Goal: Transaction & Acquisition: Purchase product/service

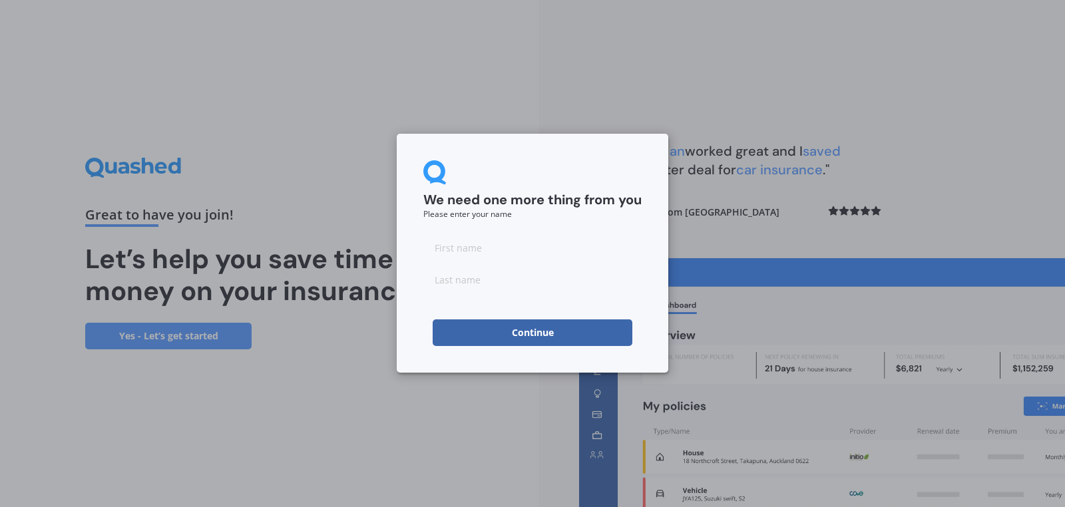
click at [489, 246] on input at bounding box center [532, 247] width 218 height 27
type input "M"
type input "J"
click at [433, 319] on button "Continue" at bounding box center [533, 332] width 200 height 27
type input "c"
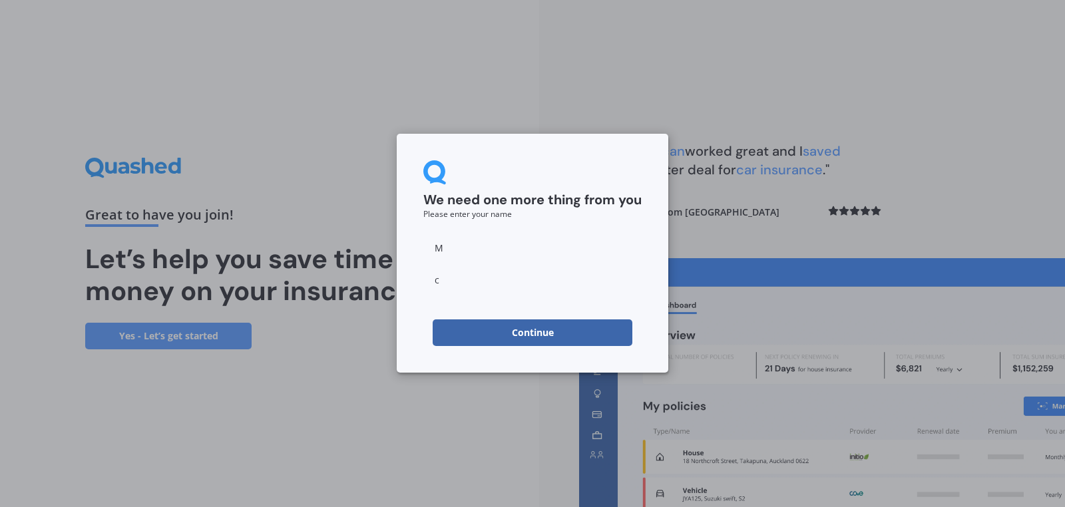
click at [530, 357] on div "We need one more thing from you Please enter your name M c Continue" at bounding box center [532, 253] width 271 height 239
click at [462, 265] on div "M c" at bounding box center [532, 263] width 218 height 59
click at [462, 278] on input "c" at bounding box center [532, 279] width 218 height 27
type input "C"
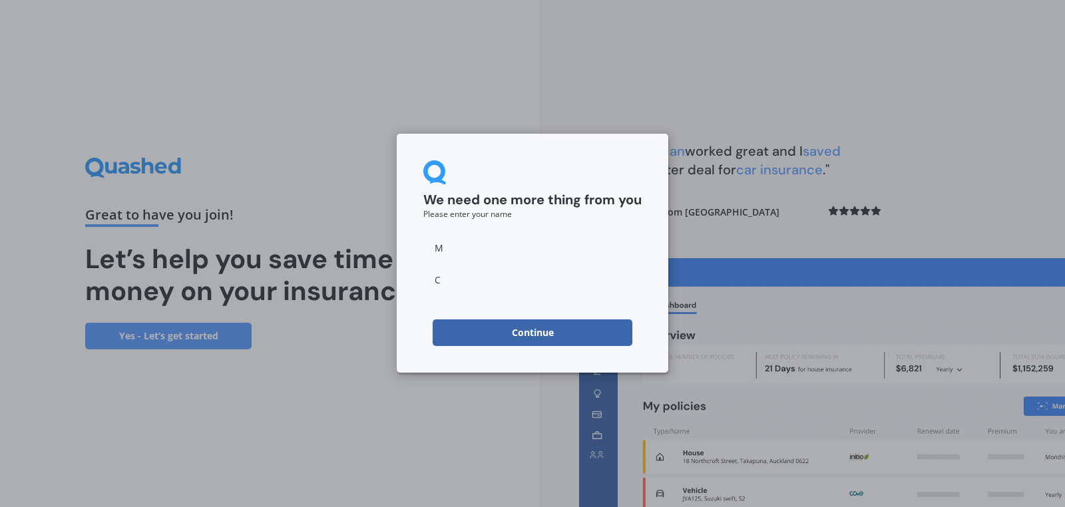
click at [490, 323] on button "Continue" at bounding box center [533, 332] width 200 height 27
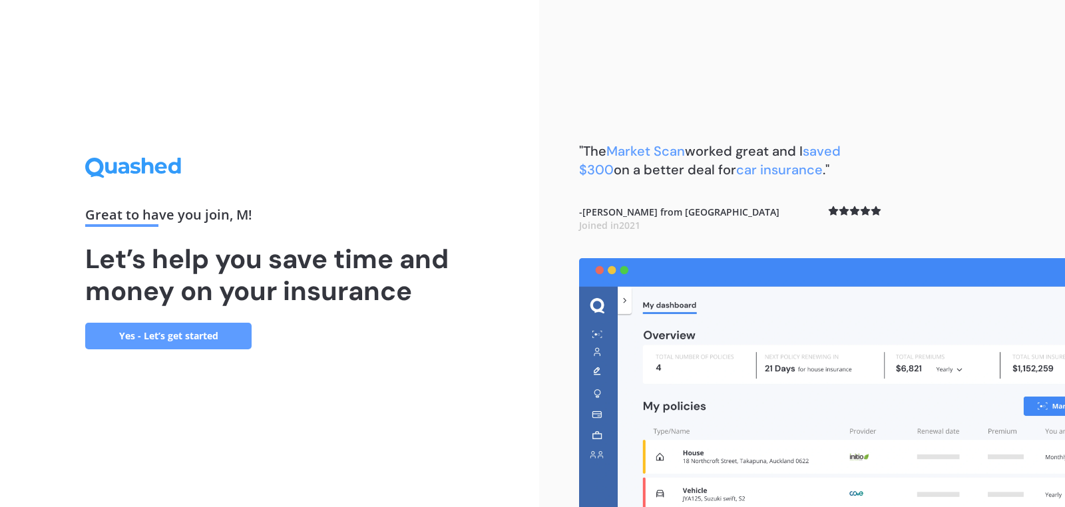
click at [230, 340] on link "Yes - Let’s get started" at bounding box center [168, 336] width 166 height 27
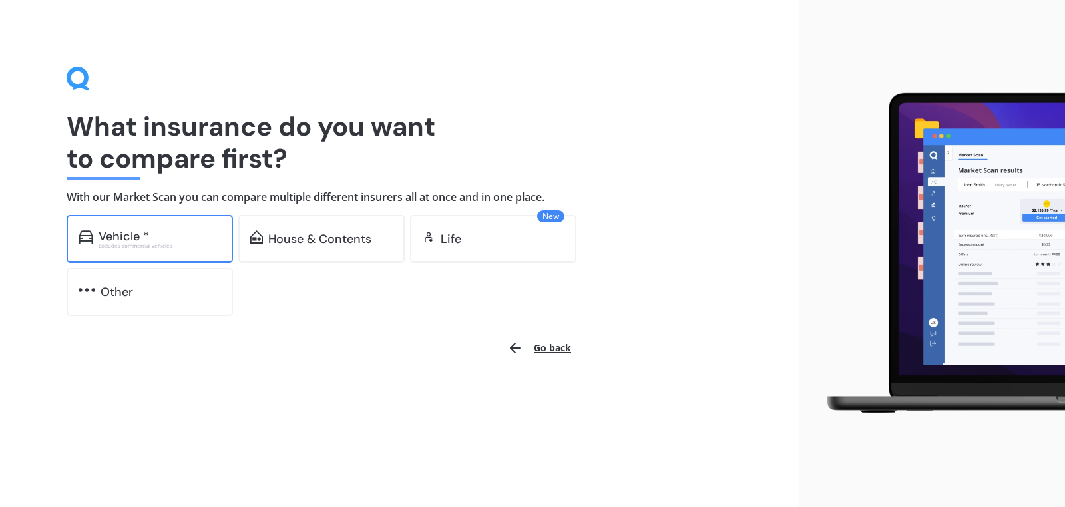
click at [196, 221] on div "Vehicle * Excludes commercial vehicles" at bounding box center [150, 239] width 166 height 48
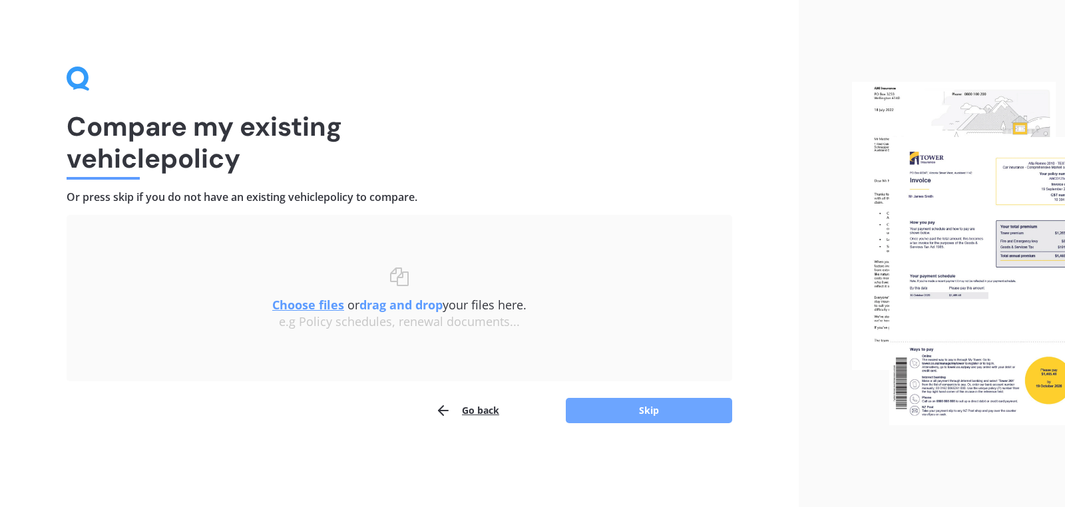
click at [638, 398] on button "Skip" at bounding box center [649, 410] width 166 height 25
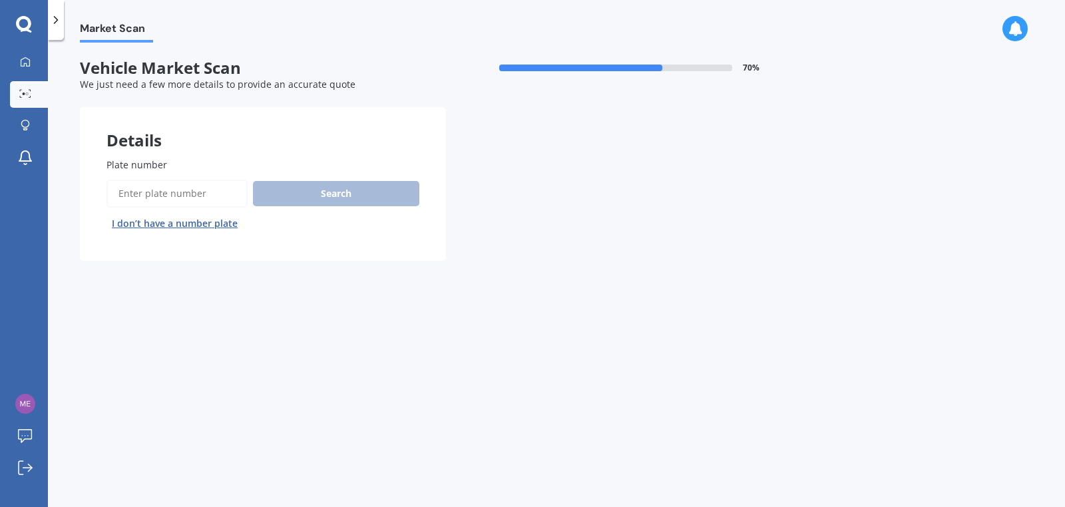
click at [207, 196] on input "Plate number" at bounding box center [176, 194] width 141 height 28
type input "MHP285"
click at [293, 191] on button "Search" at bounding box center [336, 193] width 166 height 25
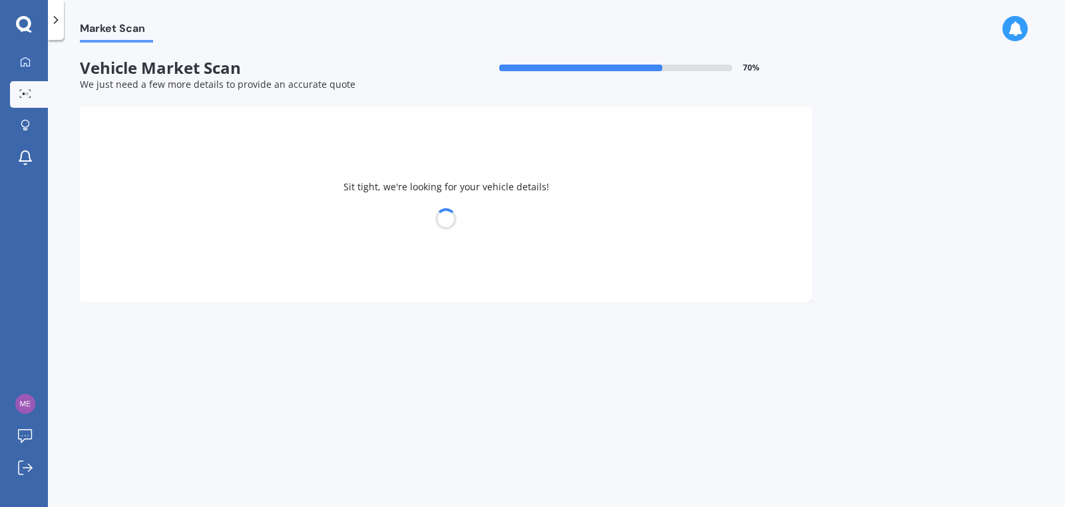
select select "MAZDA"
select select "CX-8"
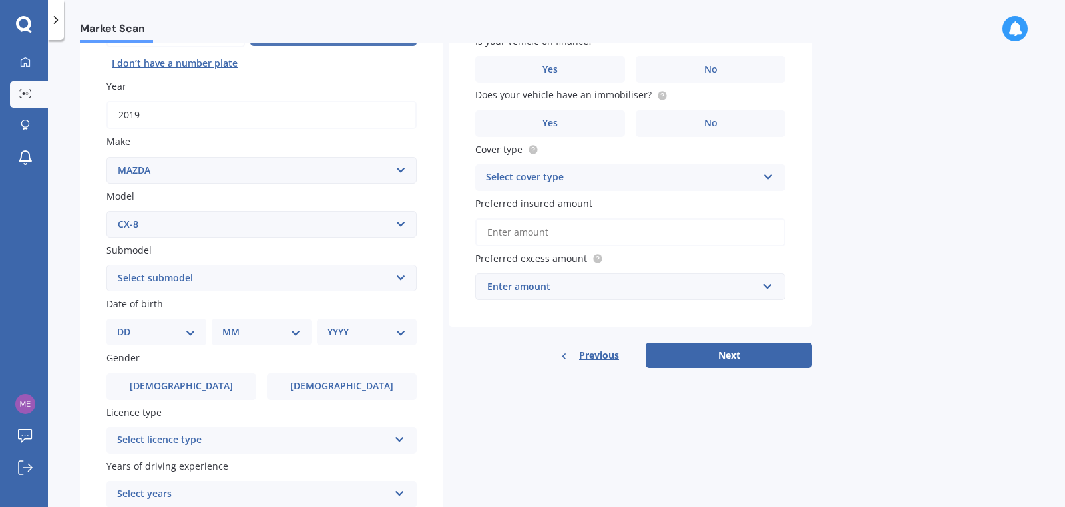
scroll to position [186, 0]
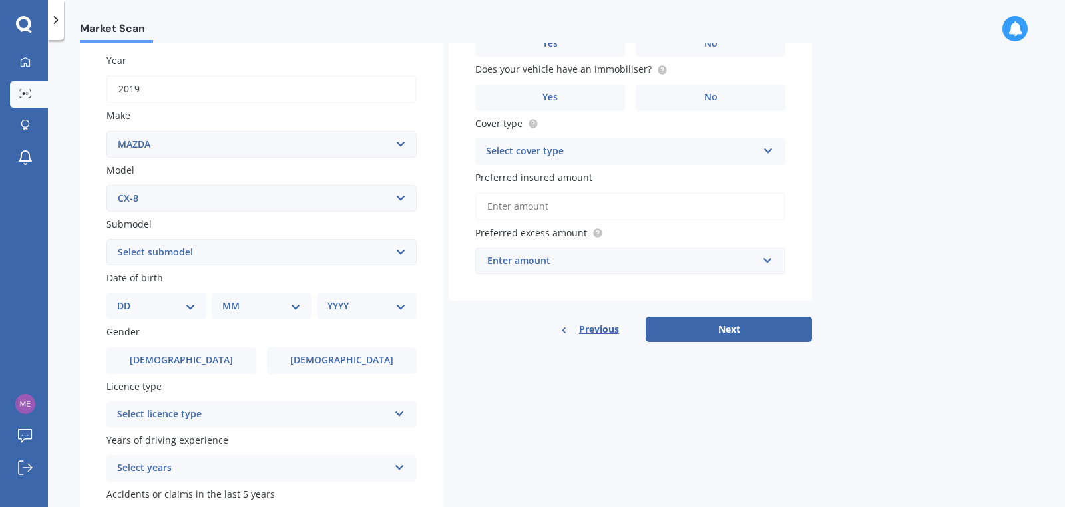
click at [243, 262] on select "Select submodel 2.5 GSX Wagon 7st 5dr Skyactiv-Drive 6sp IACT 2.2DTTI Takami Wa…" at bounding box center [261, 252] width 310 height 27
select select "GSX WAGON 7ST 5DR SKYACTIV-DRIVE 6SP IACT 2.2DTTI"
click at [106, 239] on select "Select submodel 2.5 GSX Wagon 7st 5dr Skyactiv-Drive 6sp IACT 2.2DTTI Takami Wa…" at bounding box center [261, 252] width 310 height 27
click at [170, 309] on select "DD 01 02 03 04 05 06 07 08 09 10 11 12 13 14 15 16 17 18 19 20 21 22 23 24 25 2…" at bounding box center [156, 306] width 79 height 15
select select "28"
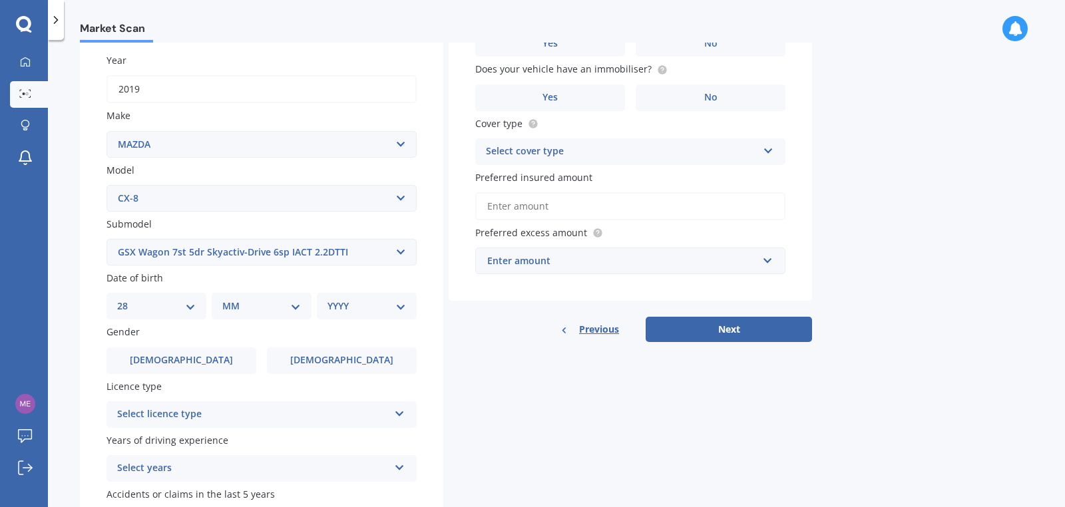
click at [117, 299] on select "DD 01 02 03 04 05 06 07 08 09 10 11 12 13 14 15 16 17 18 19 20 21 22 23 24 25 2…" at bounding box center [156, 306] width 79 height 15
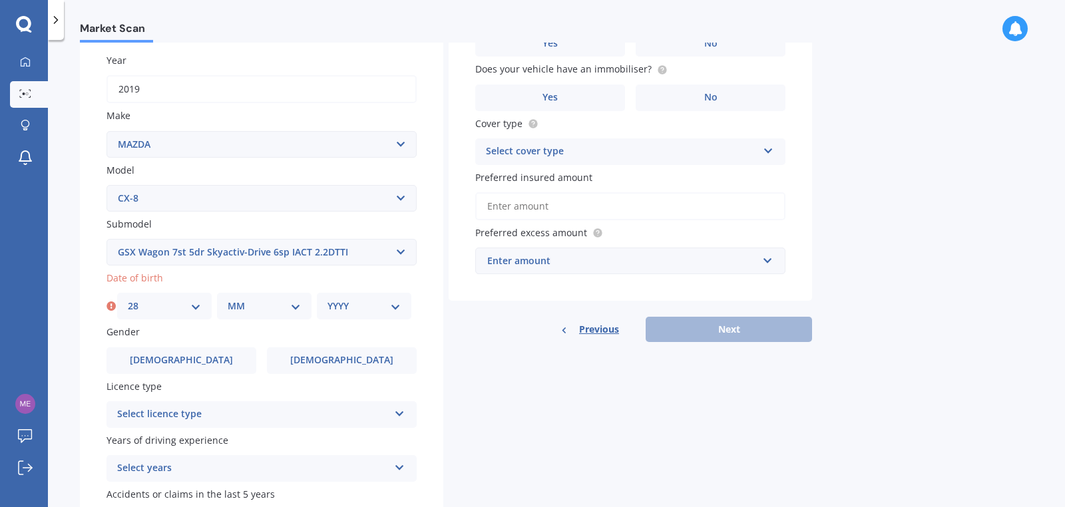
click at [243, 306] on select "MM 01 02 03 04 05 06 07 08 09 10 11 12" at bounding box center [264, 306] width 73 height 15
select select "12"
click at [228, 299] on select "MM 01 02 03 04 05 06 07 08 09 10 11 12" at bounding box center [264, 306] width 73 height 15
click at [374, 312] on select "YYYY 2025 2024 2023 2022 2021 2020 2019 2018 2017 2016 2015 2014 2013 2012 2011…" at bounding box center [363, 306] width 73 height 15
select select "1988"
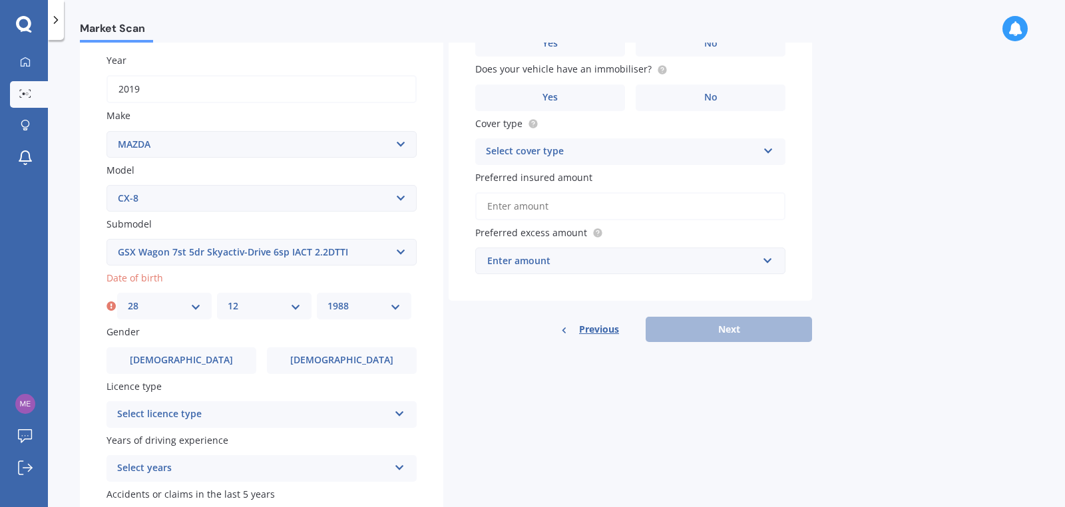
click at [327, 299] on select "YYYY 2025 2024 2023 2022 2021 2020 2019 2018 2017 2016 2015 2014 2013 2012 2011…" at bounding box center [363, 306] width 73 height 15
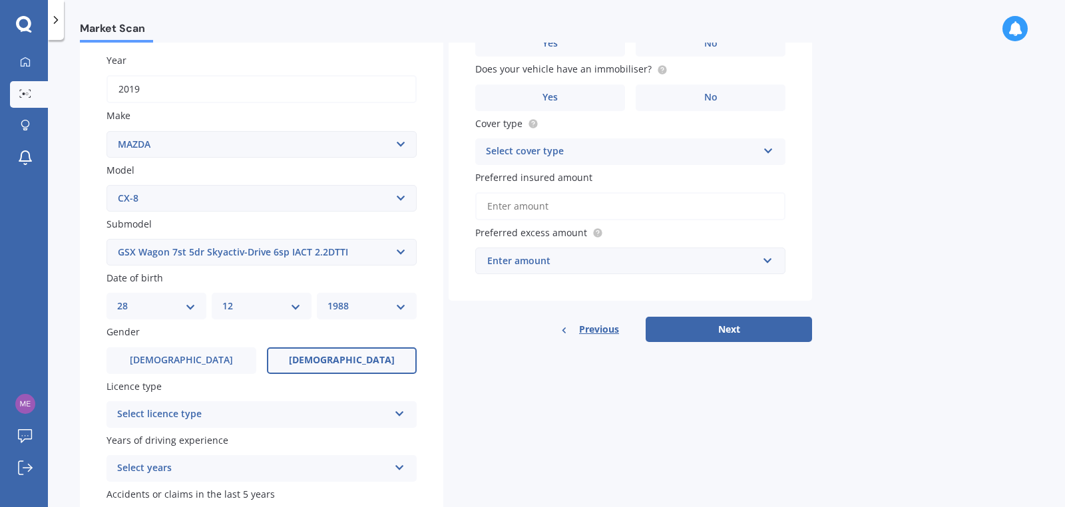
click at [317, 372] on label "[DEMOGRAPHIC_DATA]" at bounding box center [342, 360] width 150 height 27
click at [0, 0] on input "[DEMOGRAPHIC_DATA]" at bounding box center [0, 0] width 0 height 0
click at [317, 363] on label "[DEMOGRAPHIC_DATA]" at bounding box center [342, 360] width 150 height 27
click at [0, 0] on input "[DEMOGRAPHIC_DATA]" at bounding box center [0, 0] width 0 height 0
click at [311, 391] on label "Licence type" at bounding box center [258, 386] width 305 height 14
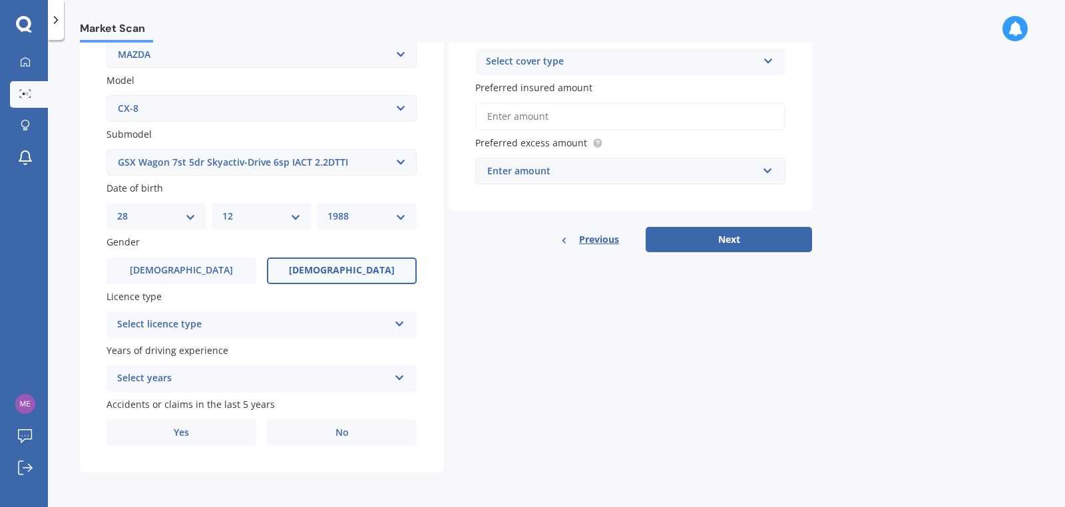
scroll to position [276, 0]
click at [242, 330] on div "Select licence type" at bounding box center [252, 325] width 271 height 16
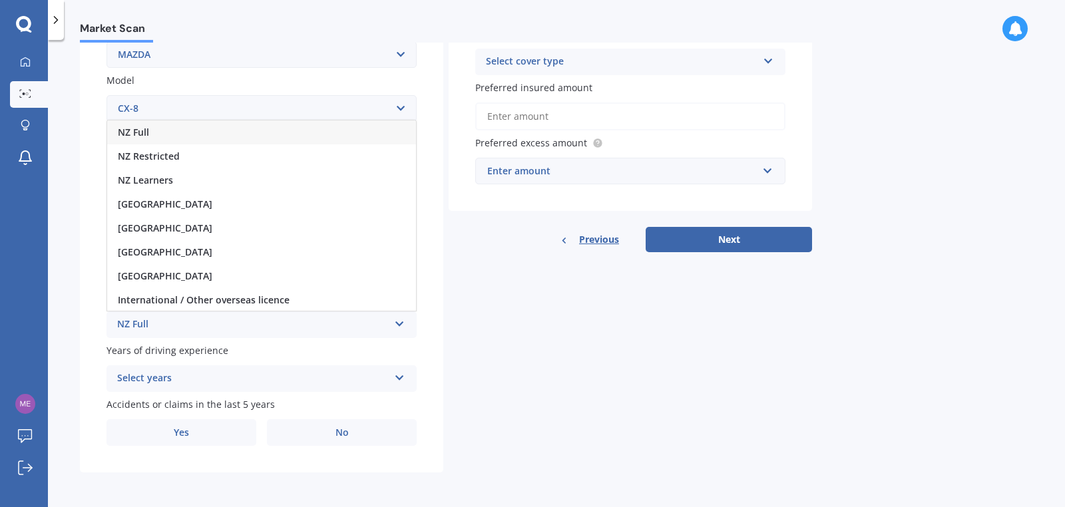
click at [153, 136] on div "NZ Full" at bounding box center [261, 132] width 309 height 24
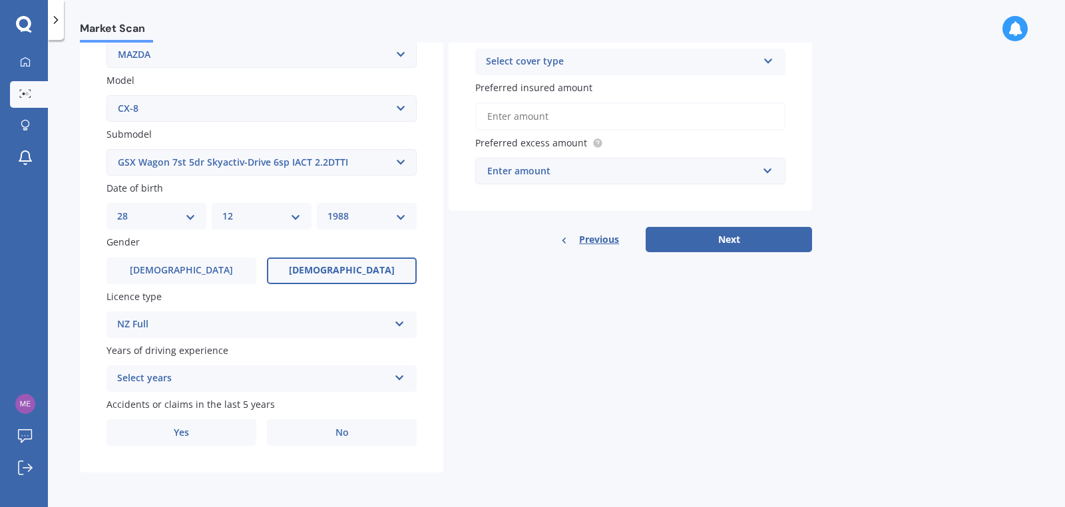
click at [186, 376] on div "Select years" at bounding box center [252, 379] width 271 height 16
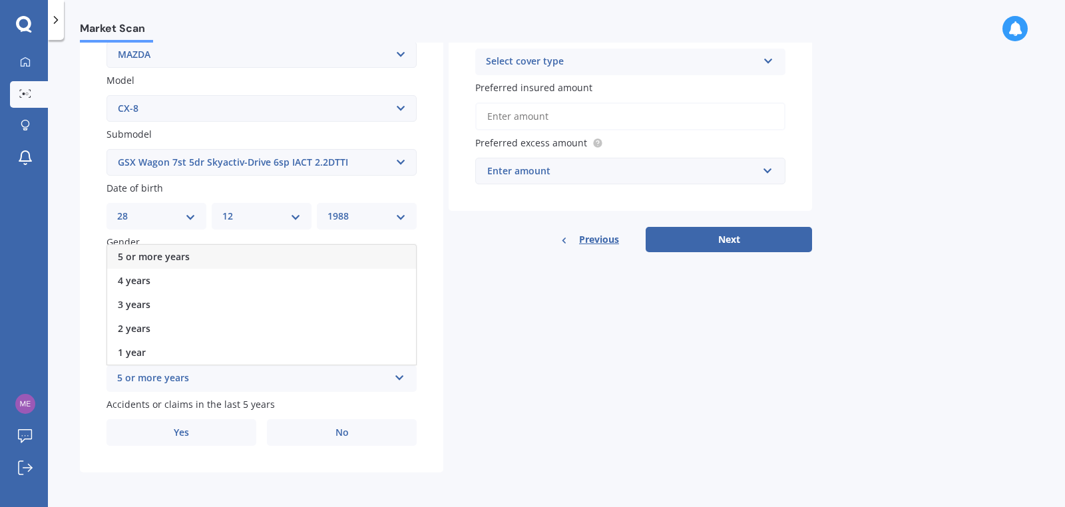
click at [166, 262] on span "5 or more years" at bounding box center [154, 256] width 72 height 13
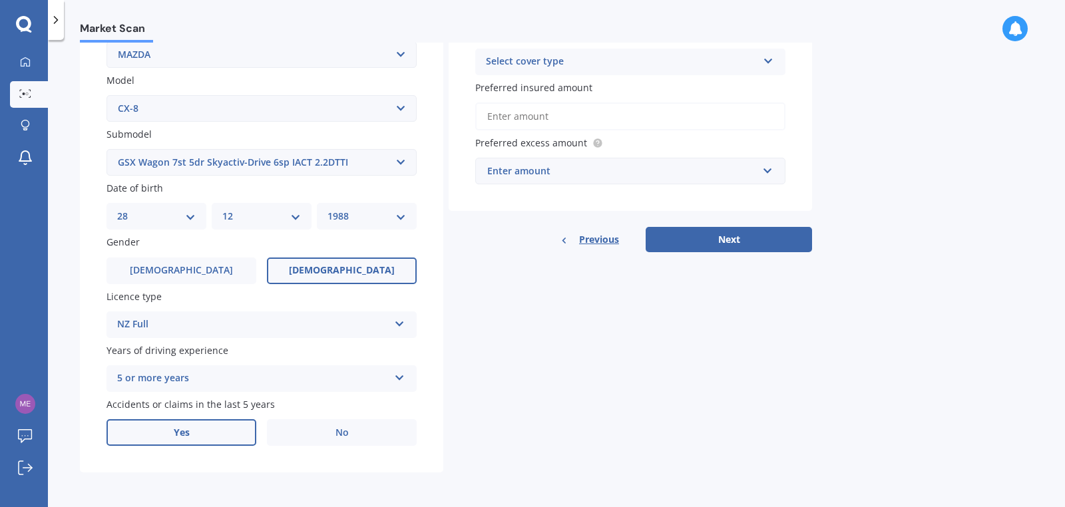
click at [236, 430] on label "Yes" at bounding box center [181, 432] width 150 height 27
click at [0, 0] on input "Yes" at bounding box center [0, 0] width 0 height 0
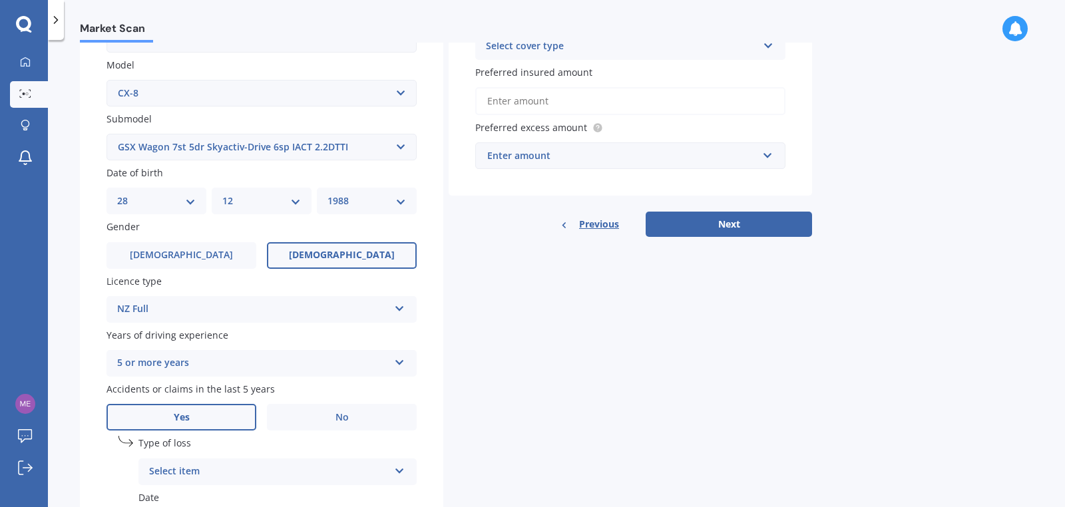
click at [432, 423] on div "Plate number Search I don’t have a number plate Year [DATE] Make Select make AC…" at bounding box center [261, 221] width 363 height 762
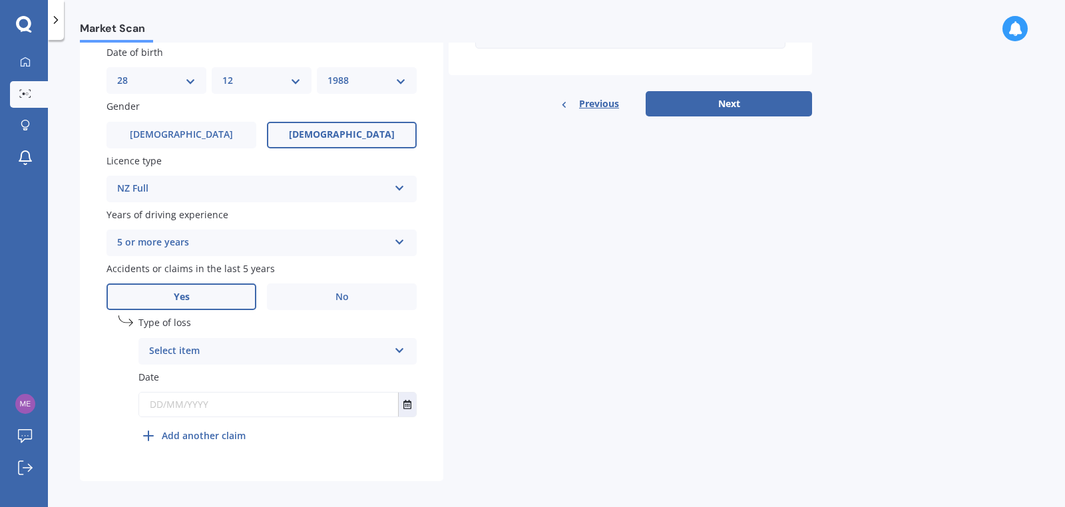
scroll to position [421, 0]
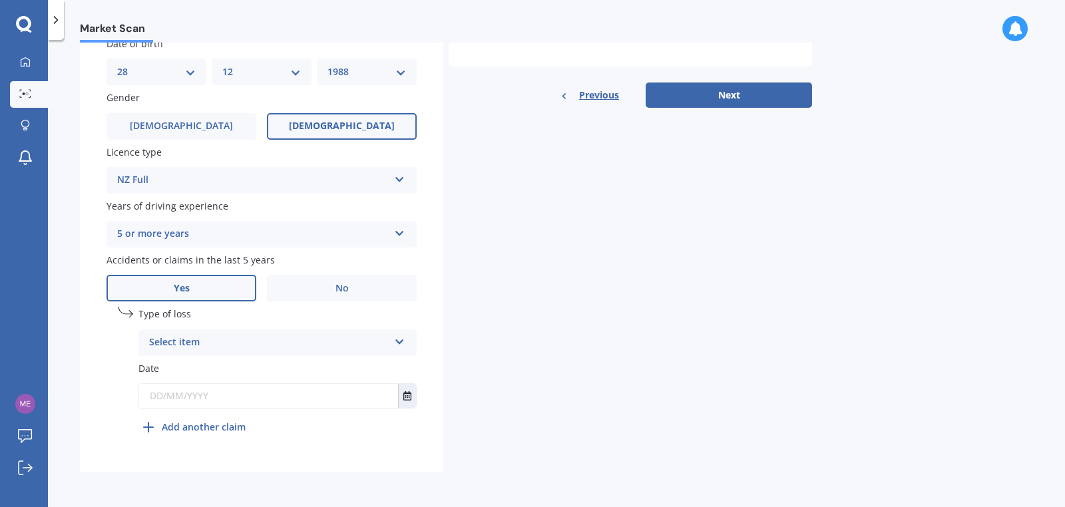
click at [282, 341] on div "Select item" at bounding box center [269, 343] width 240 height 16
click at [248, 367] on div "At fault accident" at bounding box center [277, 369] width 277 height 24
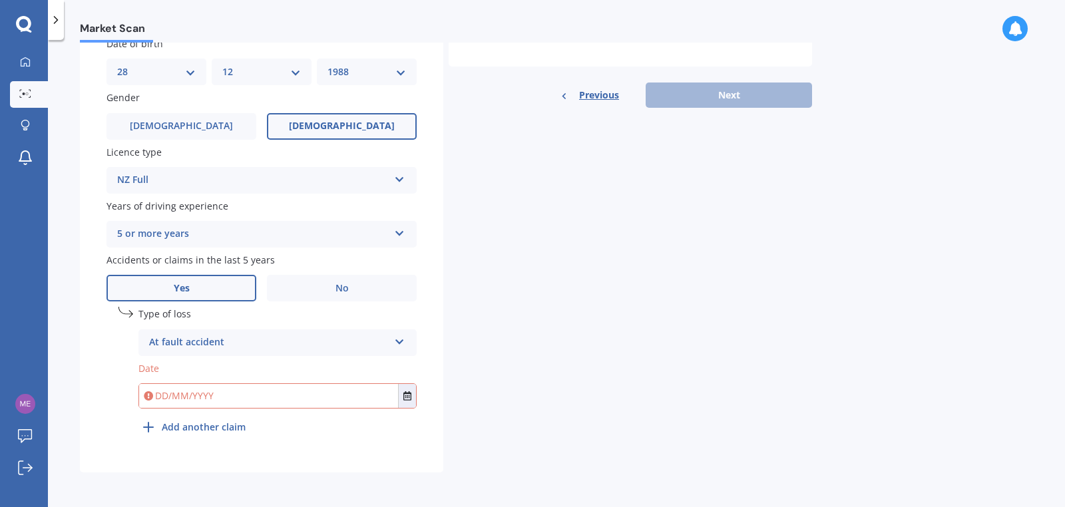
click at [177, 402] on input "text" at bounding box center [268, 396] width 259 height 24
type input "[DATE]"
click at [193, 427] on b "Add another claim" at bounding box center [204, 427] width 84 height 14
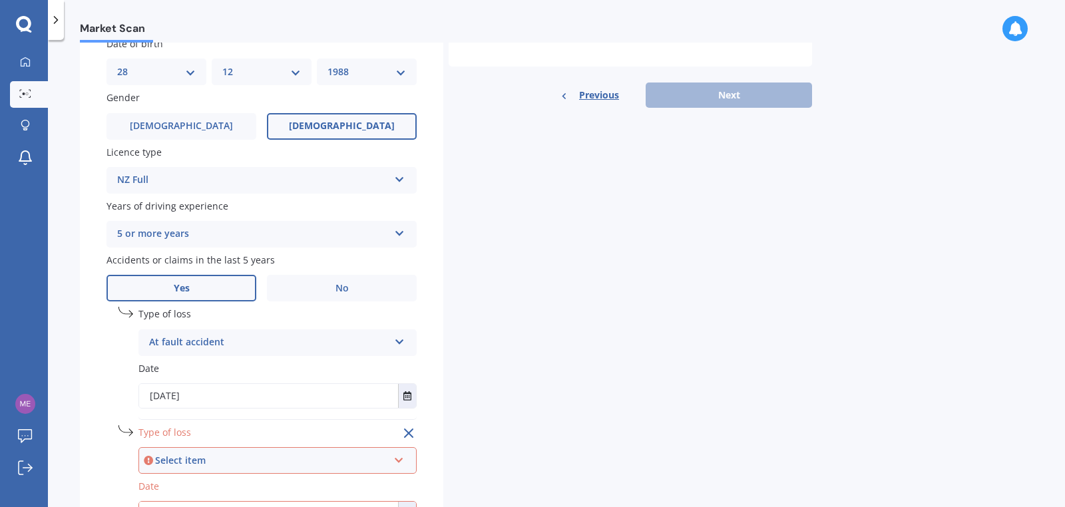
click at [198, 463] on div "Select item" at bounding box center [271, 460] width 233 height 15
click at [197, 413] on span "At fault accident" at bounding box center [187, 411] width 75 height 13
click at [471, 405] on div "Details Plate number Search I don’t have a number plate Year [DATE] Make Select…" at bounding box center [446, 139] width 732 height 904
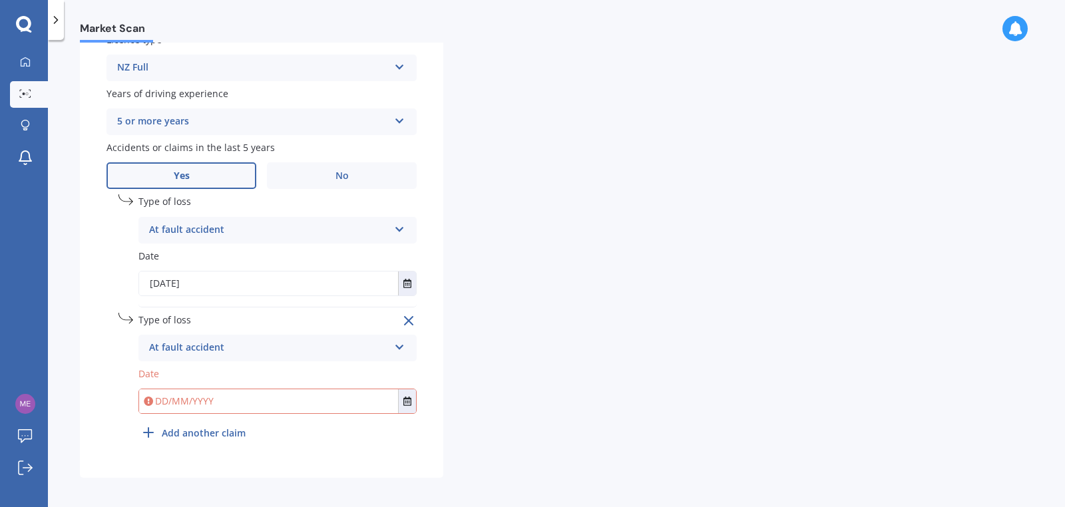
scroll to position [538, 0]
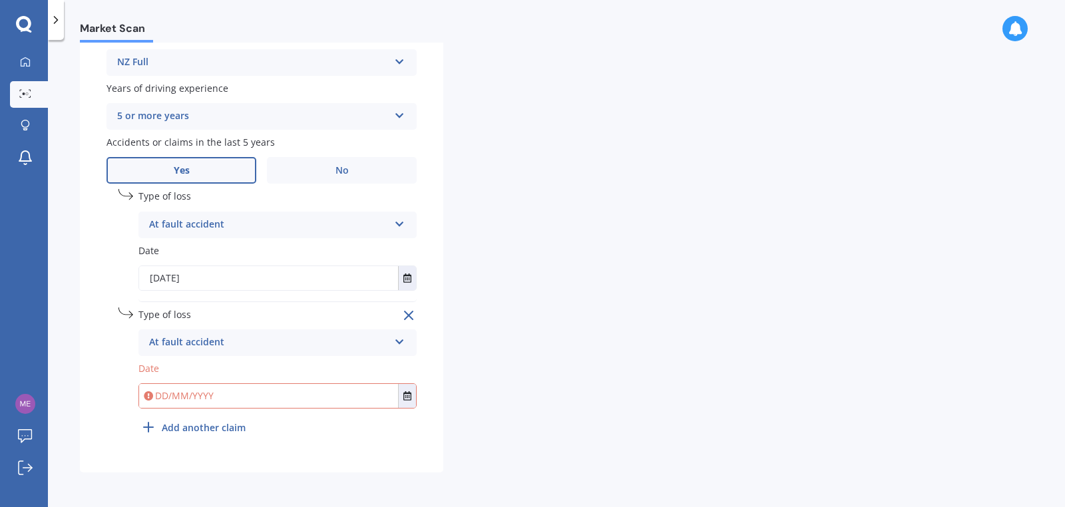
click at [184, 385] on input "text" at bounding box center [268, 396] width 259 height 24
type input "[DATE]"
click at [519, 413] on div "Details Plate number Search I don’t have a number plate Year [DATE] Make Select…" at bounding box center [446, 21] width 732 height 904
click at [244, 235] on div "At fault accident At fault accident Not at fault accident" at bounding box center [277, 225] width 278 height 27
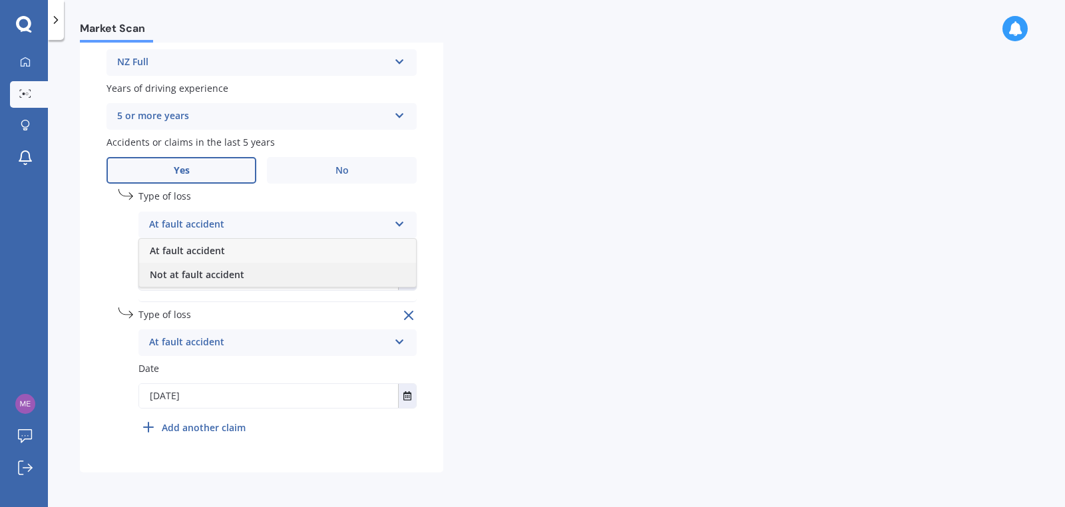
click at [224, 280] on div "Not at fault accident" at bounding box center [277, 275] width 277 height 24
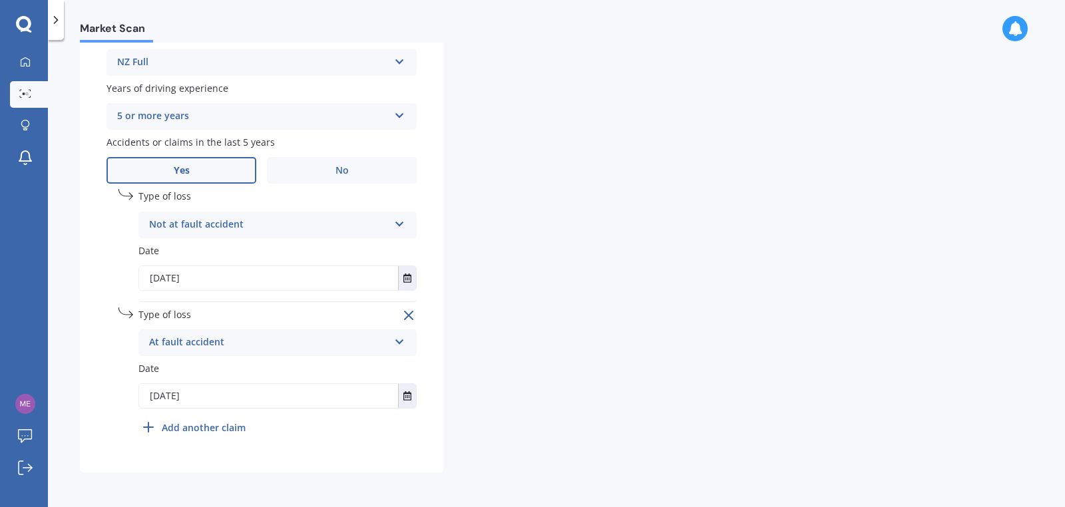
click at [404, 228] on div "Not at fault accident At fault accident Not at fault accident" at bounding box center [277, 225] width 278 height 27
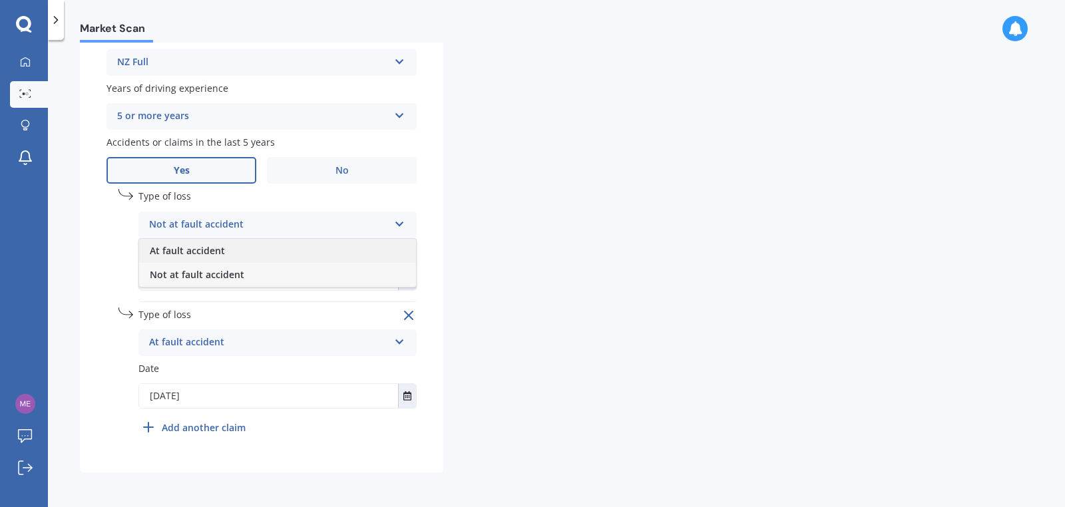
click at [280, 247] on div "At fault accident" at bounding box center [277, 251] width 277 height 24
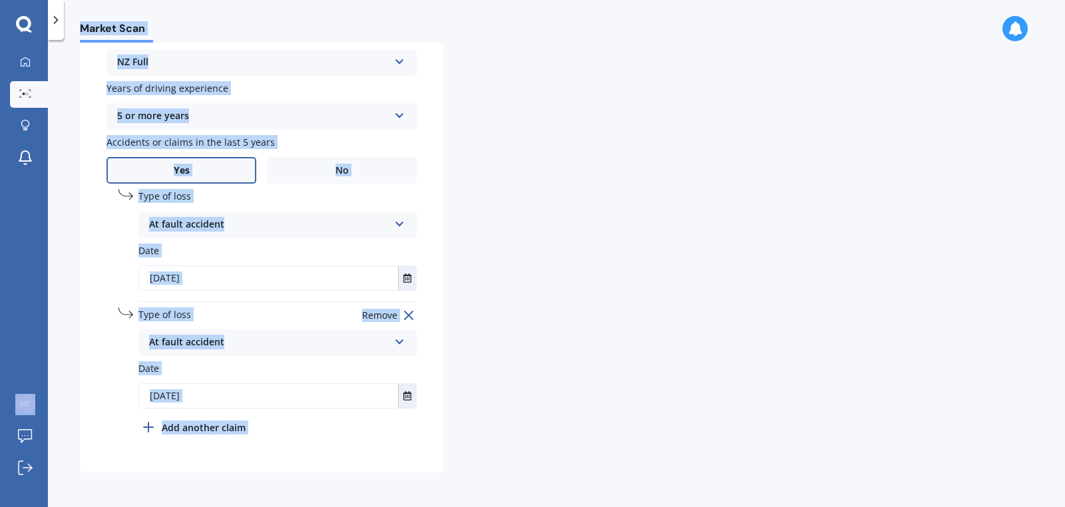
click at [169, 273] on input "[DATE]" at bounding box center [268, 278] width 259 height 24
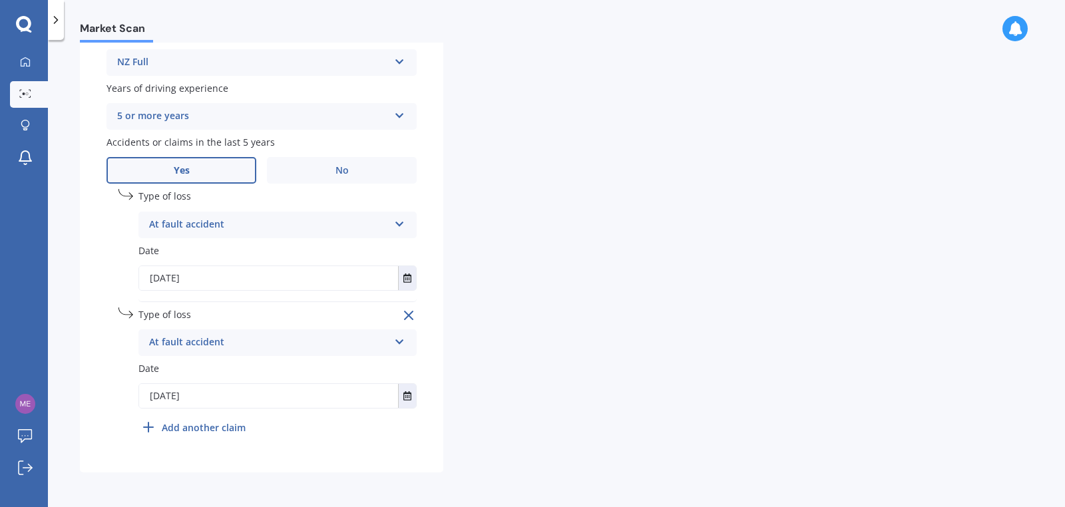
type input "[DATE]"
click at [108, 372] on div "undefined 1 Type of loss At fault accident At fault accident Not at fault accid…" at bounding box center [261, 317] width 310 height 257
click at [494, 399] on div "Details Plate number Search I don’t have a number plate Year [DATE] Make Select…" at bounding box center [446, 21] width 732 height 904
click at [214, 426] on b "Add another claim" at bounding box center [204, 428] width 84 height 14
click at [574, 391] on div "Details Plate number Search I don’t have a number plate Year [DATE] Make Select…" at bounding box center [446, 80] width 732 height 1022
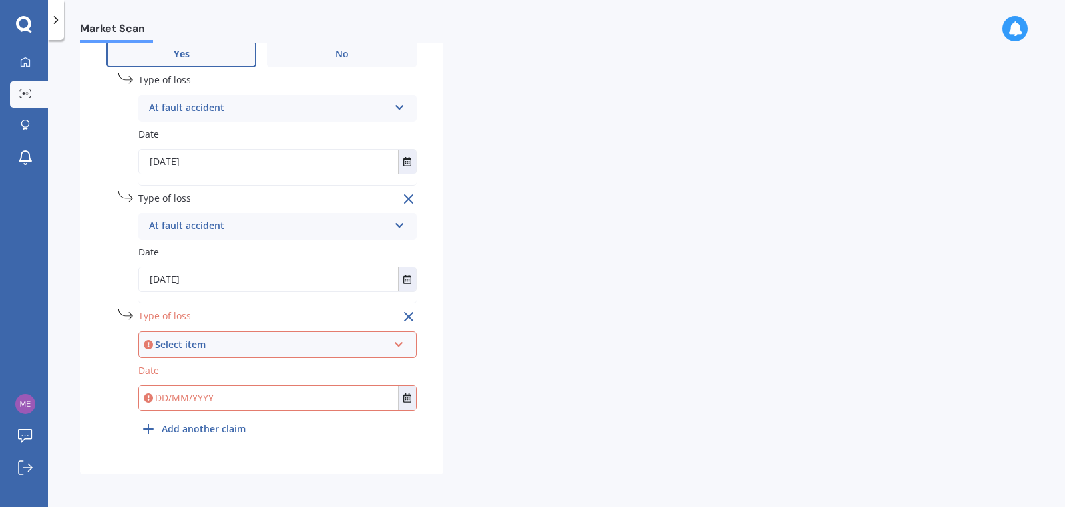
scroll to position [656, 0]
click at [371, 339] on div "Select item" at bounding box center [271, 343] width 233 height 15
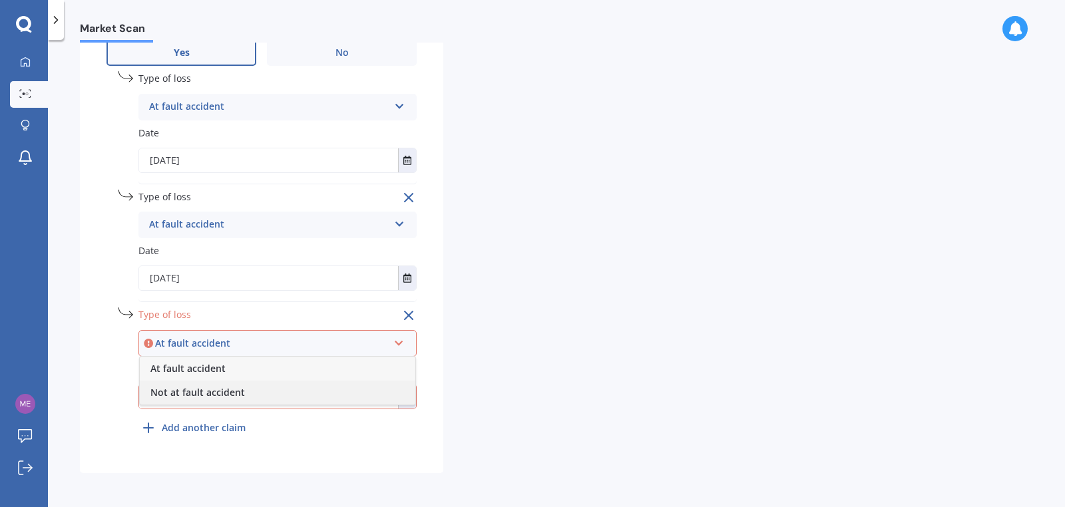
click at [311, 393] on div "Not at fault accident" at bounding box center [277, 393] width 275 height 24
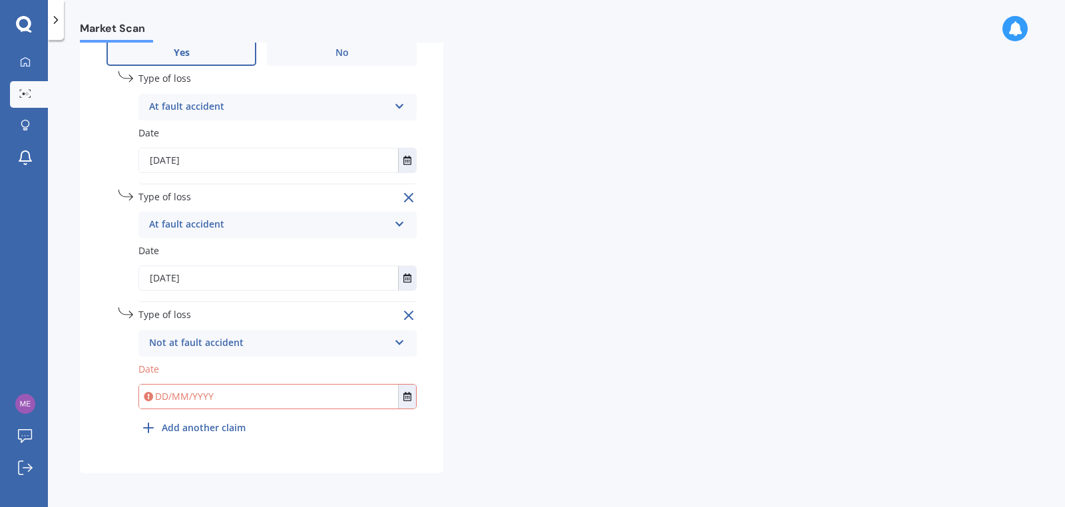
click at [225, 397] on input "text" at bounding box center [268, 397] width 259 height 24
type input "[DATE]"
click at [206, 429] on b "Add another claim" at bounding box center [204, 428] width 84 height 14
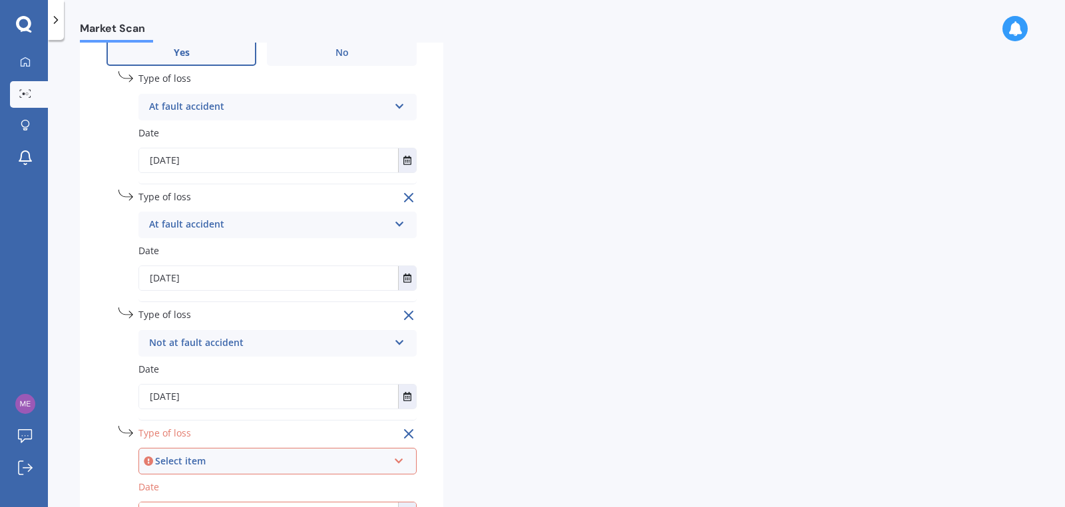
click at [234, 465] on div "Select item" at bounding box center [271, 461] width 233 height 15
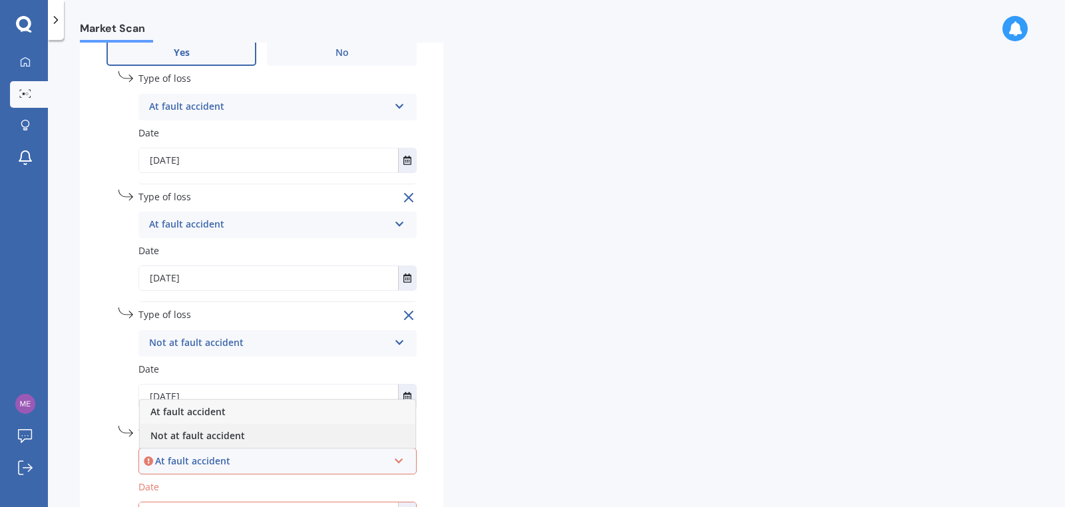
click at [252, 440] on div "Not at fault accident" at bounding box center [277, 436] width 275 height 24
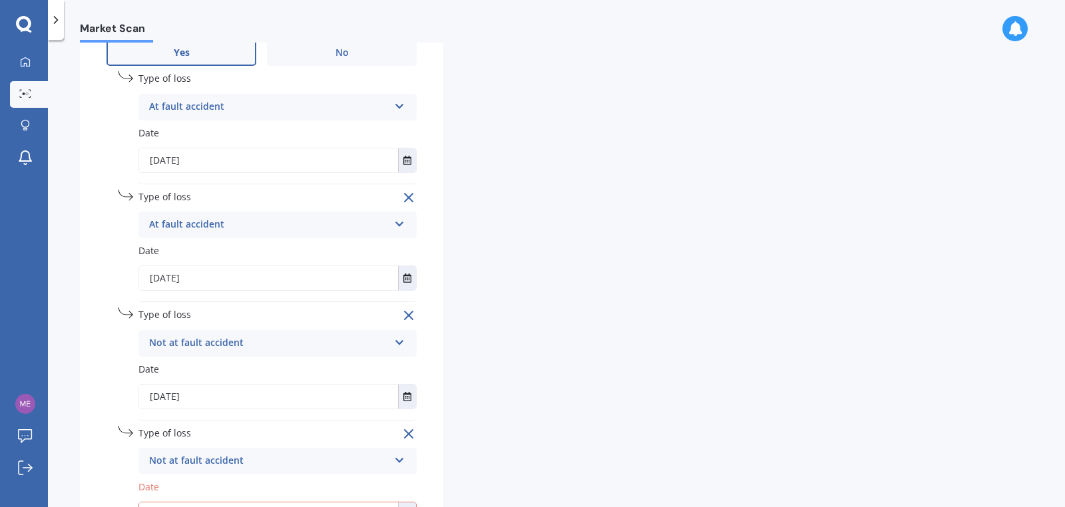
click at [490, 447] on div "Details Plate number Search I don’t have a number plate Year [DATE] Make Select…" at bounding box center [446, 21] width 732 height 1141
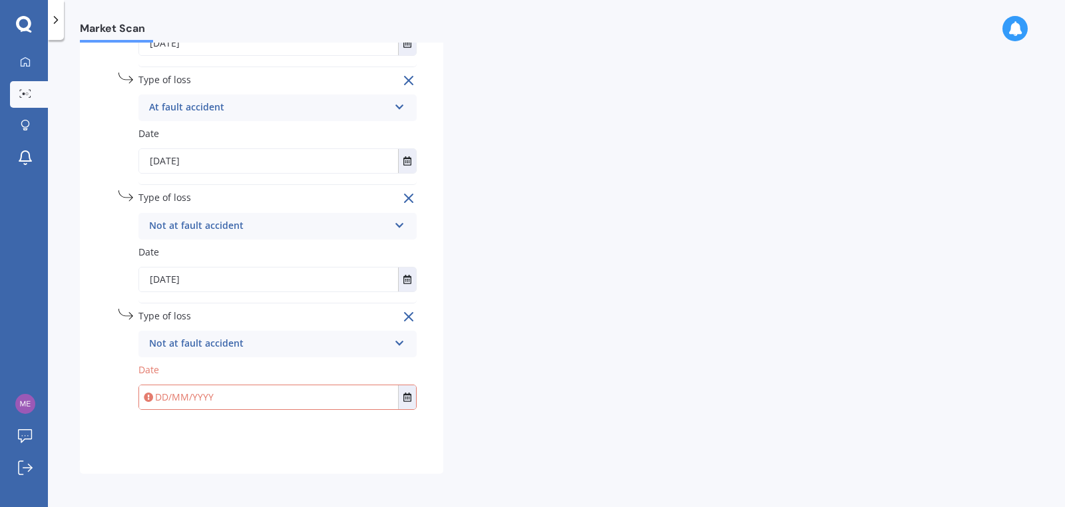
scroll to position [775, 0]
click at [218, 392] on input "text" at bounding box center [268, 396] width 259 height 24
type input "[DATE]"
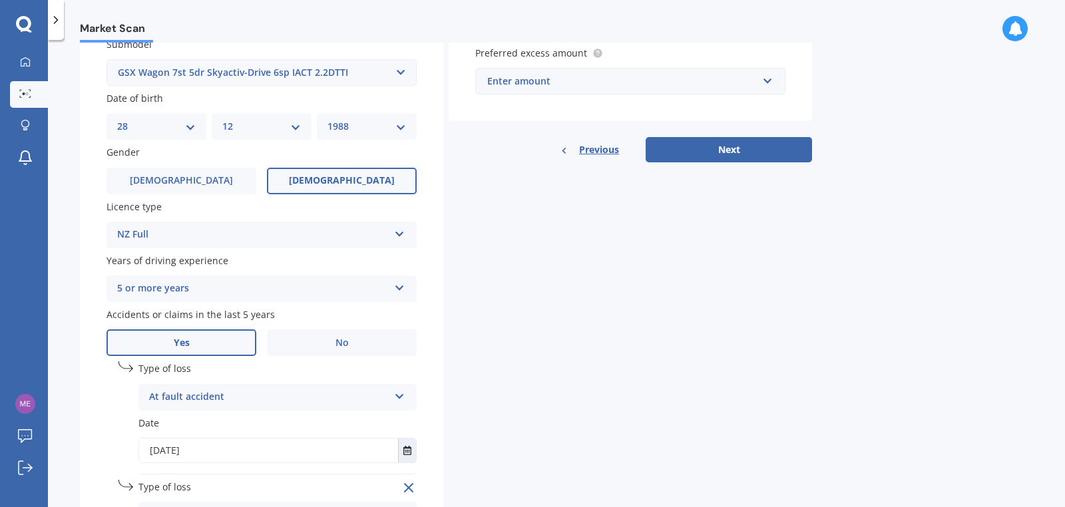
scroll to position [0, 0]
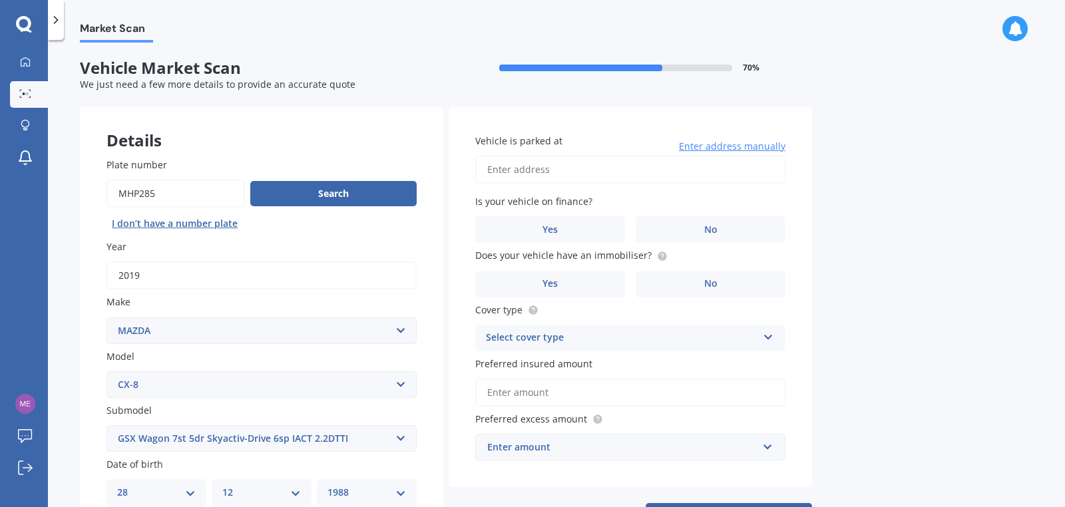
click at [623, 158] on input "Vehicle is parked at" at bounding box center [630, 170] width 310 height 28
type input "[STREET_ADDRESS][PERSON_NAME]"
click at [688, 225] on label "No" at bounding box center [710, 229] width 150 height 27
click at [0, 0] on input "No" at bounding box center [0, 0] width 0 height 0
click at [657, 254] on circle at bounding box center [661, 256] width 9 height 9
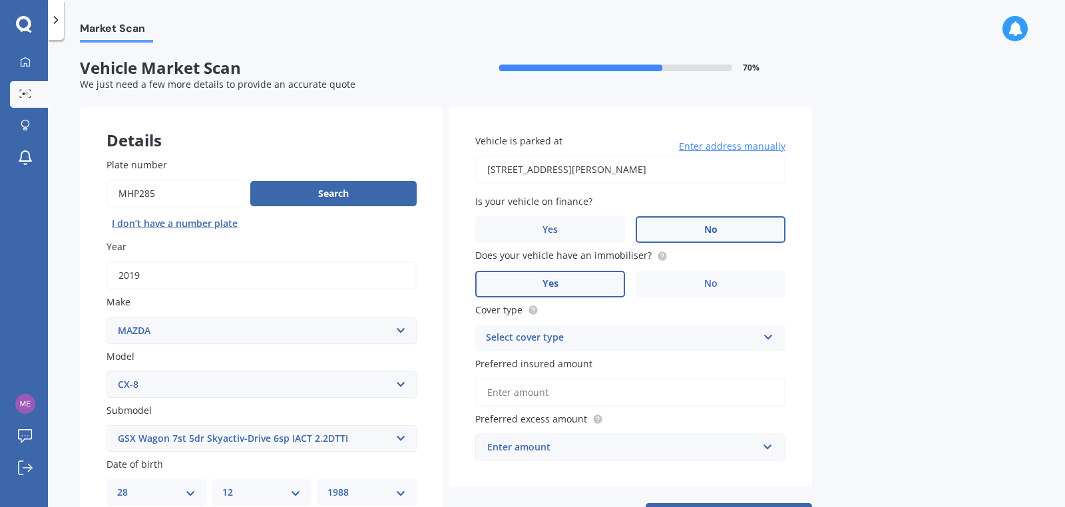
click at [574, 272] on label "Yes" at bounding box center [550, 284] width 150 height 27
click at [0, 0] on input "Yes" at bounding box center [0, 0] width 0 height 0
click at [587, 333] on div "Select cover type" at bounding box center [621, 338] width 271 height 16
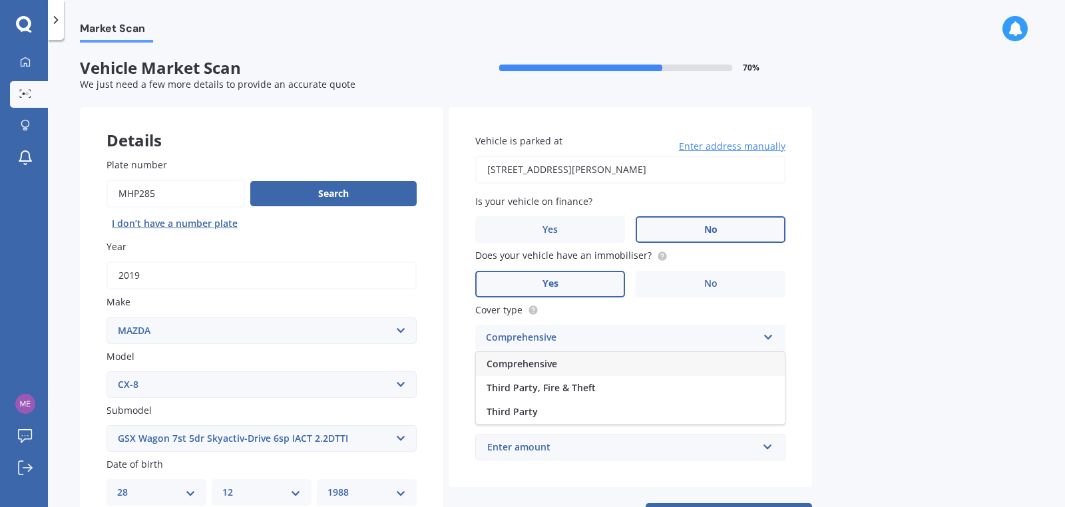
click at [540, 363] on span "Comprehensive" at bounding box center [521, 363] width 71 height 13
click at [564, 387] on input "Preferred insured amount" at bounding box center [630, 393] width 310 height 28
click at [890, 357] on div "Market Scan Vehicle Market Scan 70 % We just need a few more details to provide…" at bounding box center [556, 276] width 1017 height 467
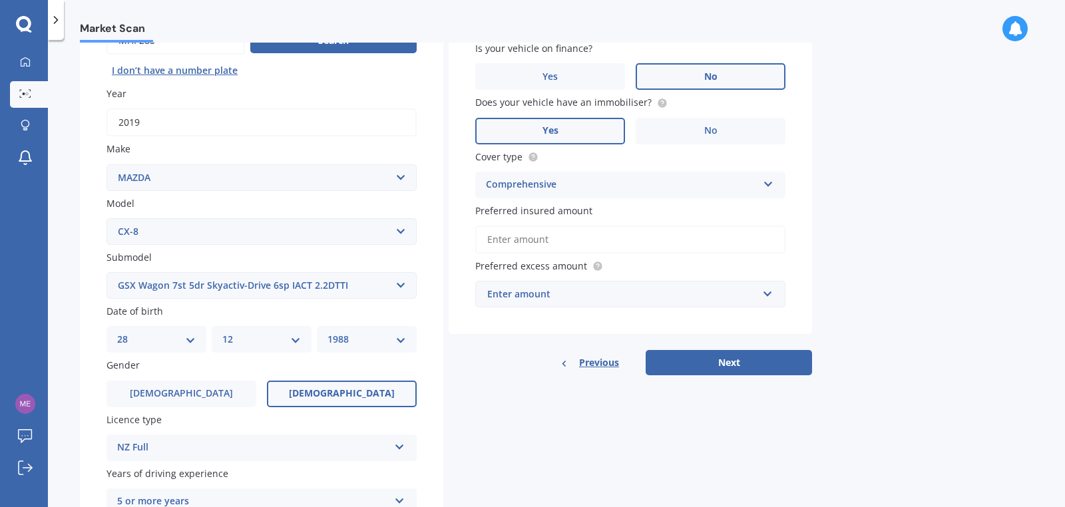
scroll to position [186, 0]
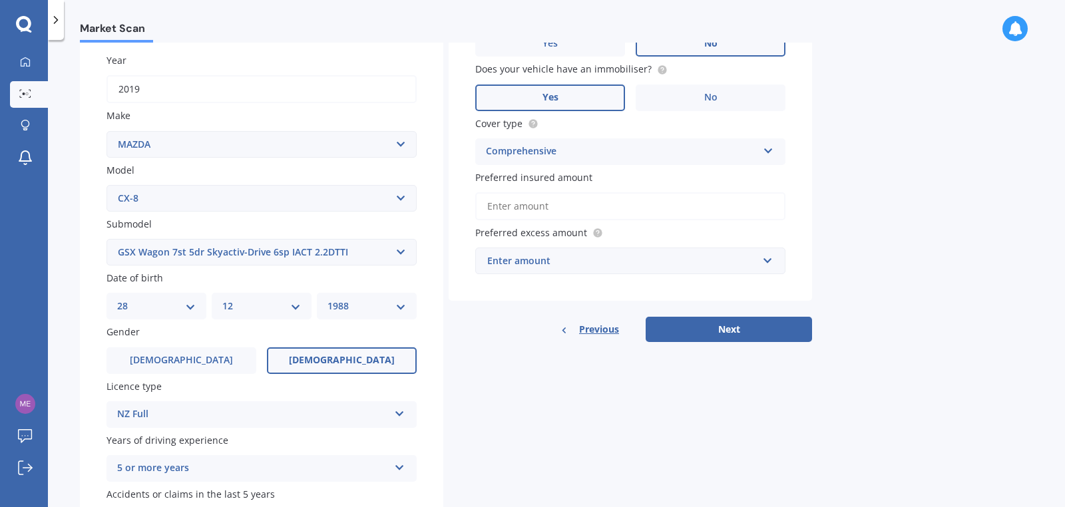
click at [534, 192] on div "Preferred insured amount" at bounding box center [630, 195] width 310 height 50
click at [534, 211] on input "Preferred insured amount" at bounding box center [630, 206] width 310 height 28
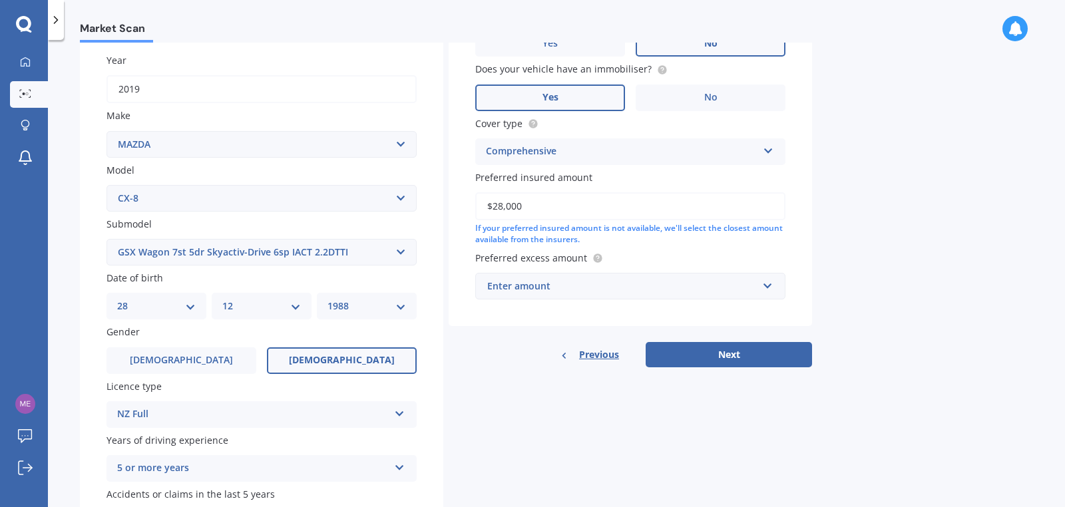
type input "$28,000"
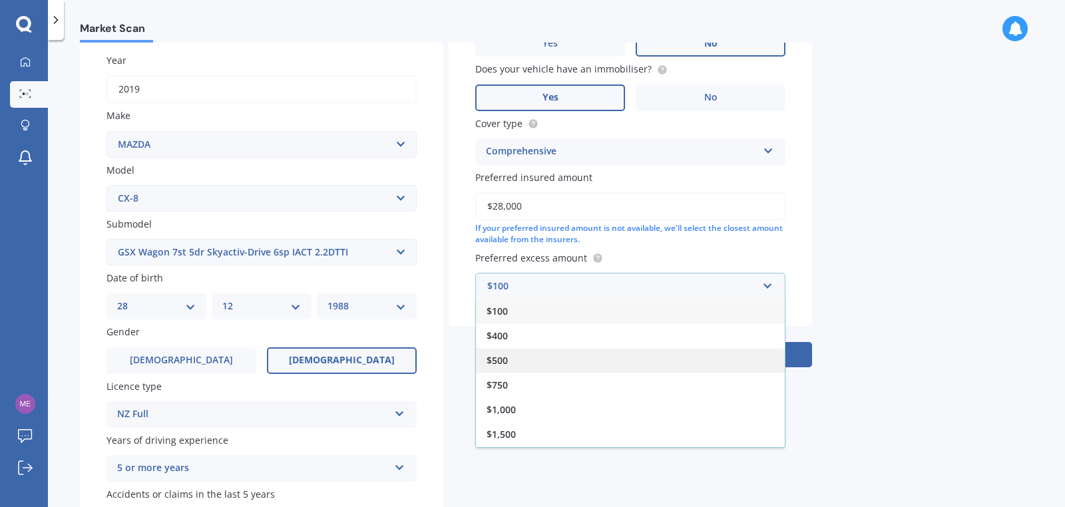
click at [559, 354] on div "$500" at bounding box center [630, 360] width 309 height 25
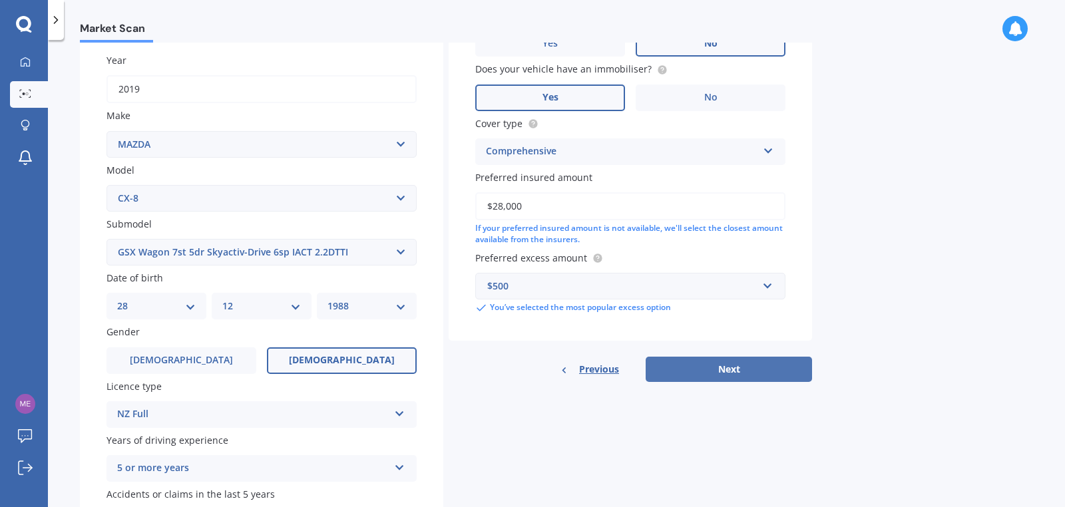
click at [721, 366] on button "Next" at bounding box center [728, 369] width 166 height 25
select select "28"
select select "12"
select select "1988"
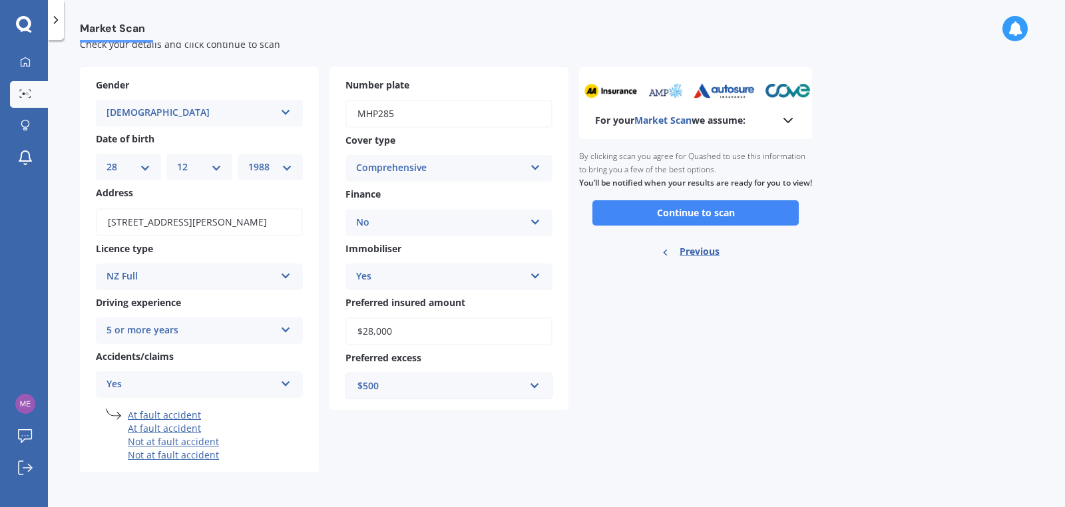
scroll to position [0, 0]
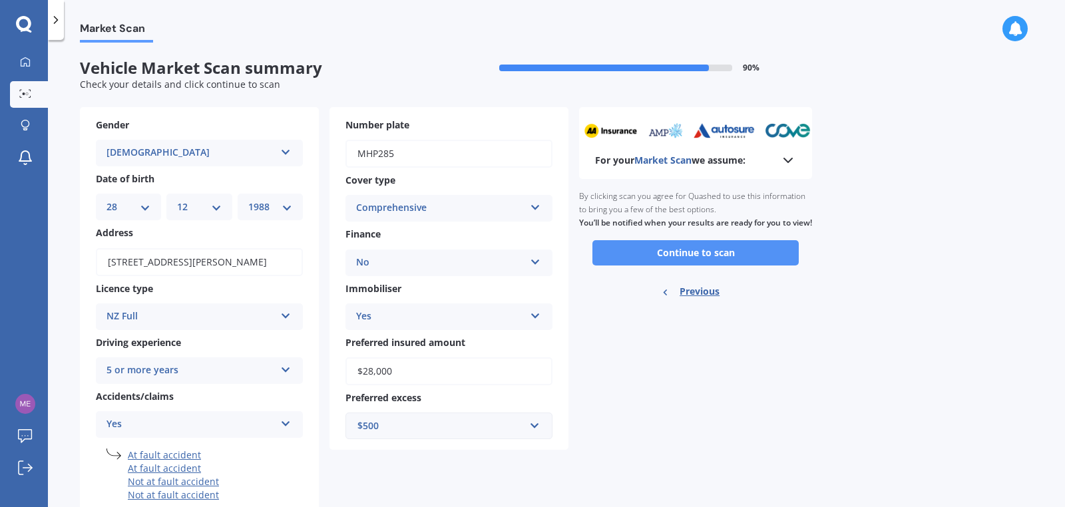
click at [693, 264] on button "Continue to scan" at bounding box center [695, 252] width 206 height 25
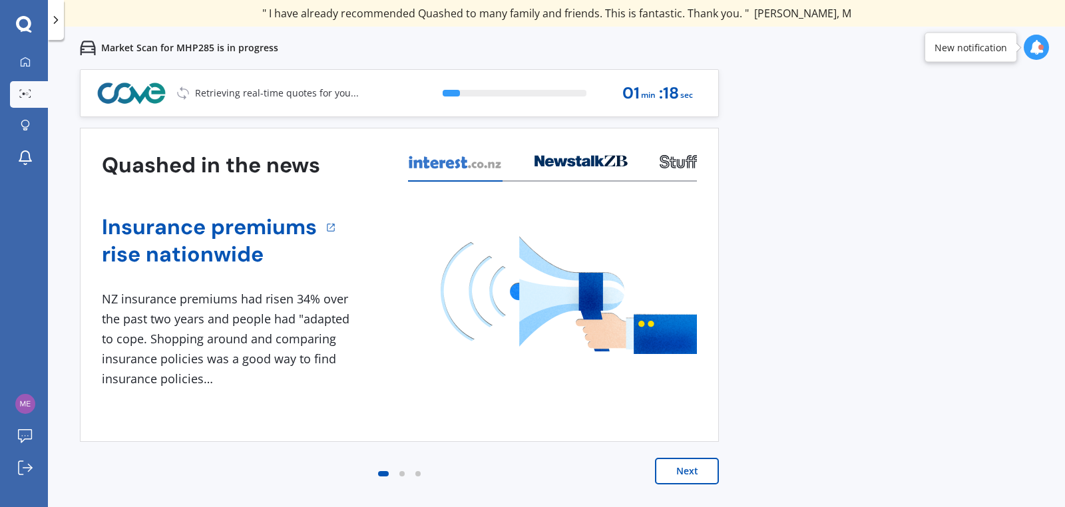
click at [699, 464] on button "Next" at bounding box center [687, 471] width 64 height 27
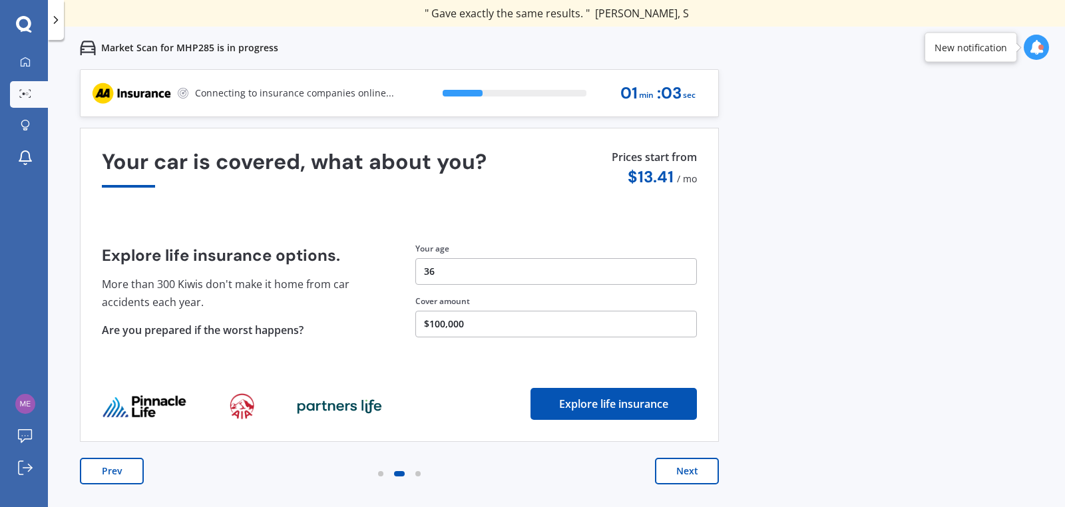
click at [687, 472] on button "Next" at bounding box center [687, 471] width 64 height 27
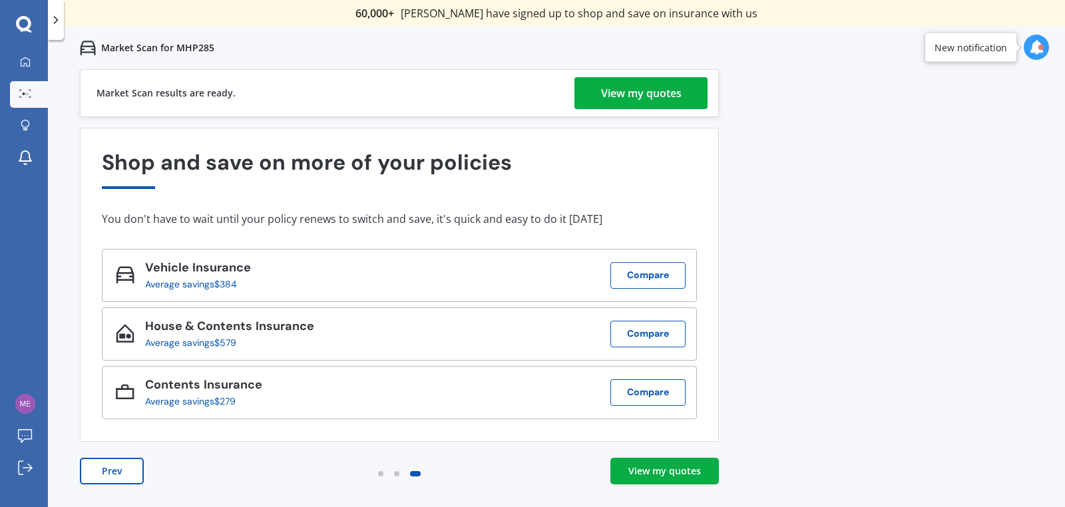
click at [638, 97] on div "View my quotes" at bounding box center [641, 93] width 81 height 32
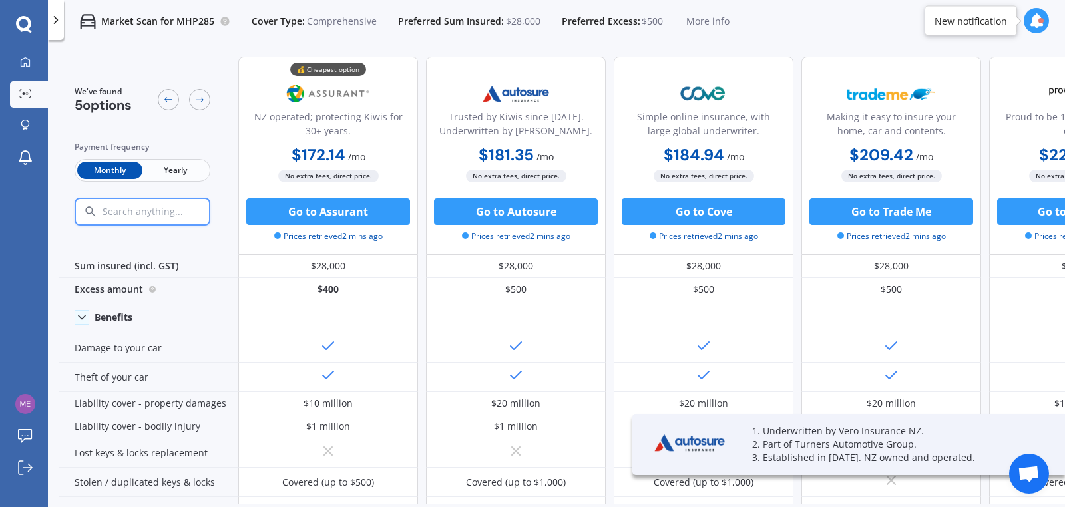
click at [175, 162] on span "Yearly" at bounding box center [174, 170] width 65 height 17
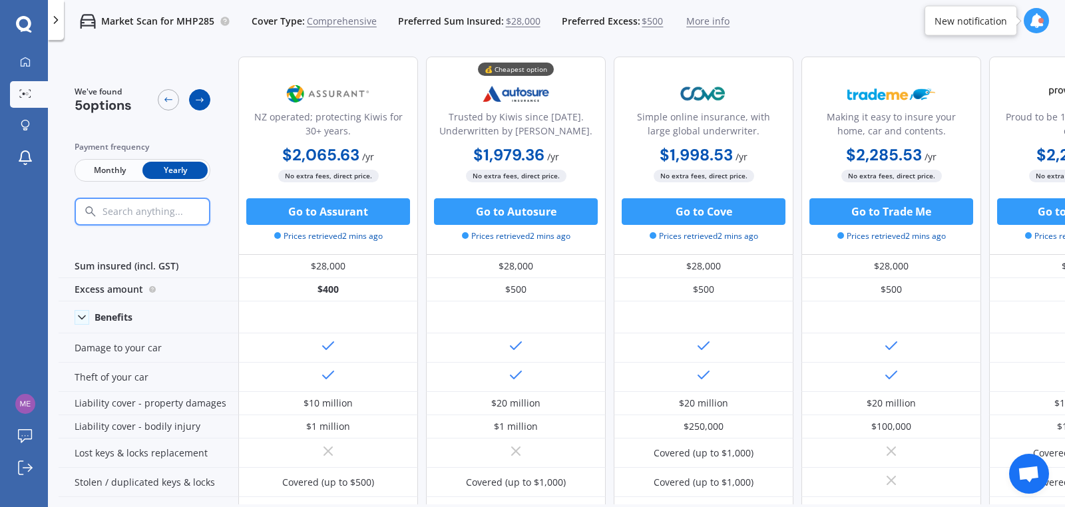
click at [204, 98] on icon at bounding box center [199, 99] width 11 height 11
click at [168, 96] on icon at bounding box center [168, 99] width 11 height 11
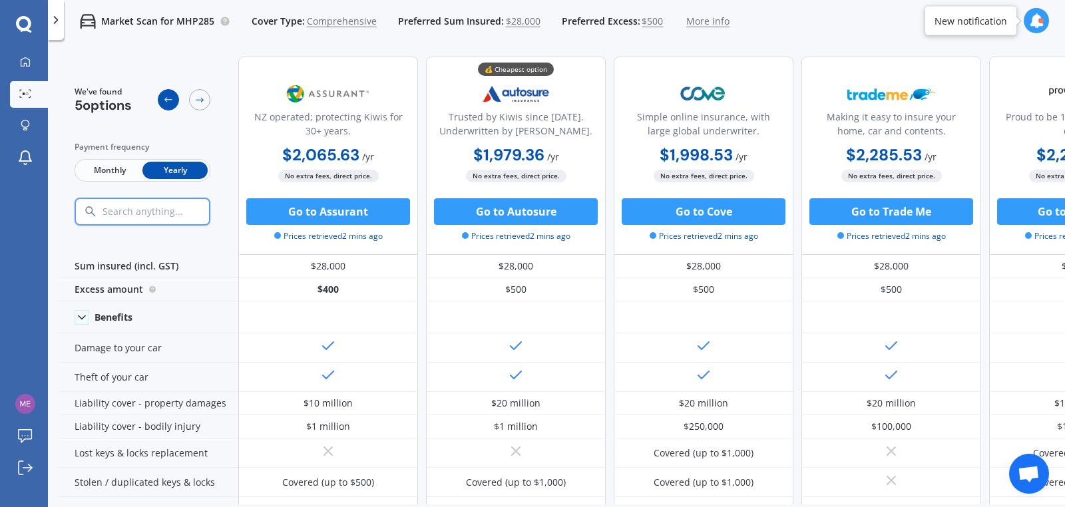
click at [168, 96] on icon at bounding box center [168, 99] width 11 height 11
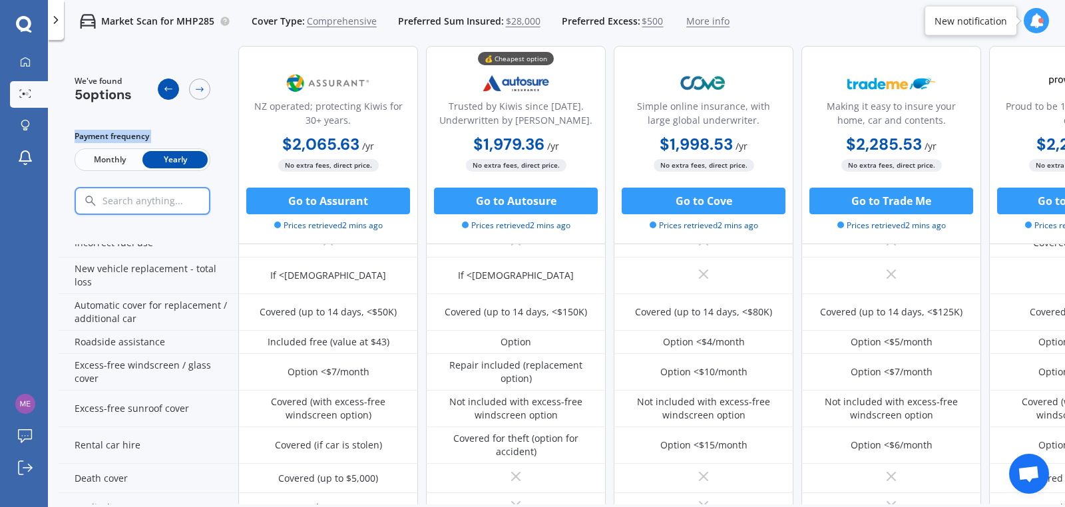
scroll to position [697, 0]
